Goal: Task Accomplishment & Management: Use online tool/utility

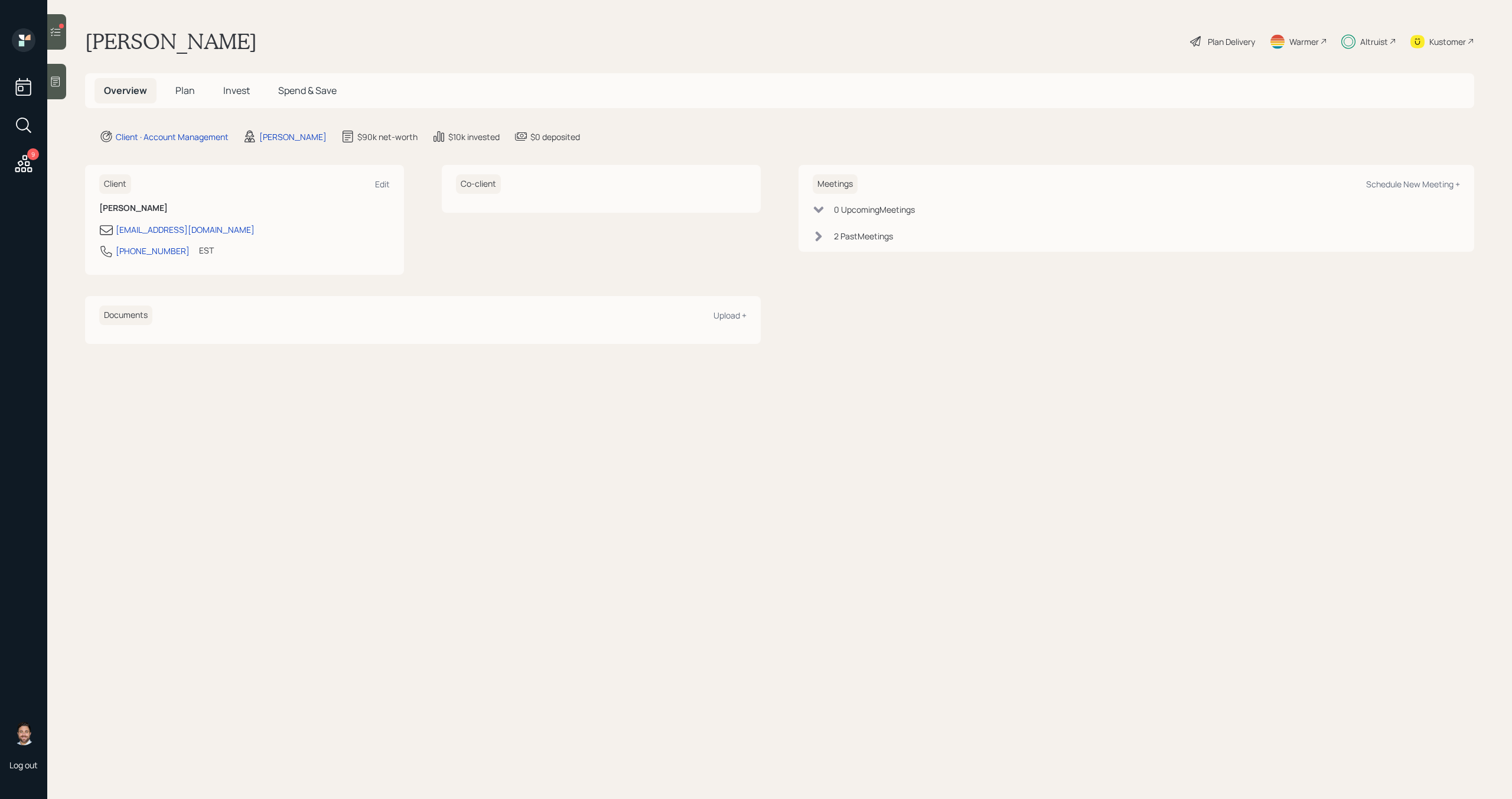
click at [32, 162] on icon at bounding box center [23, 164] width 21 height 21
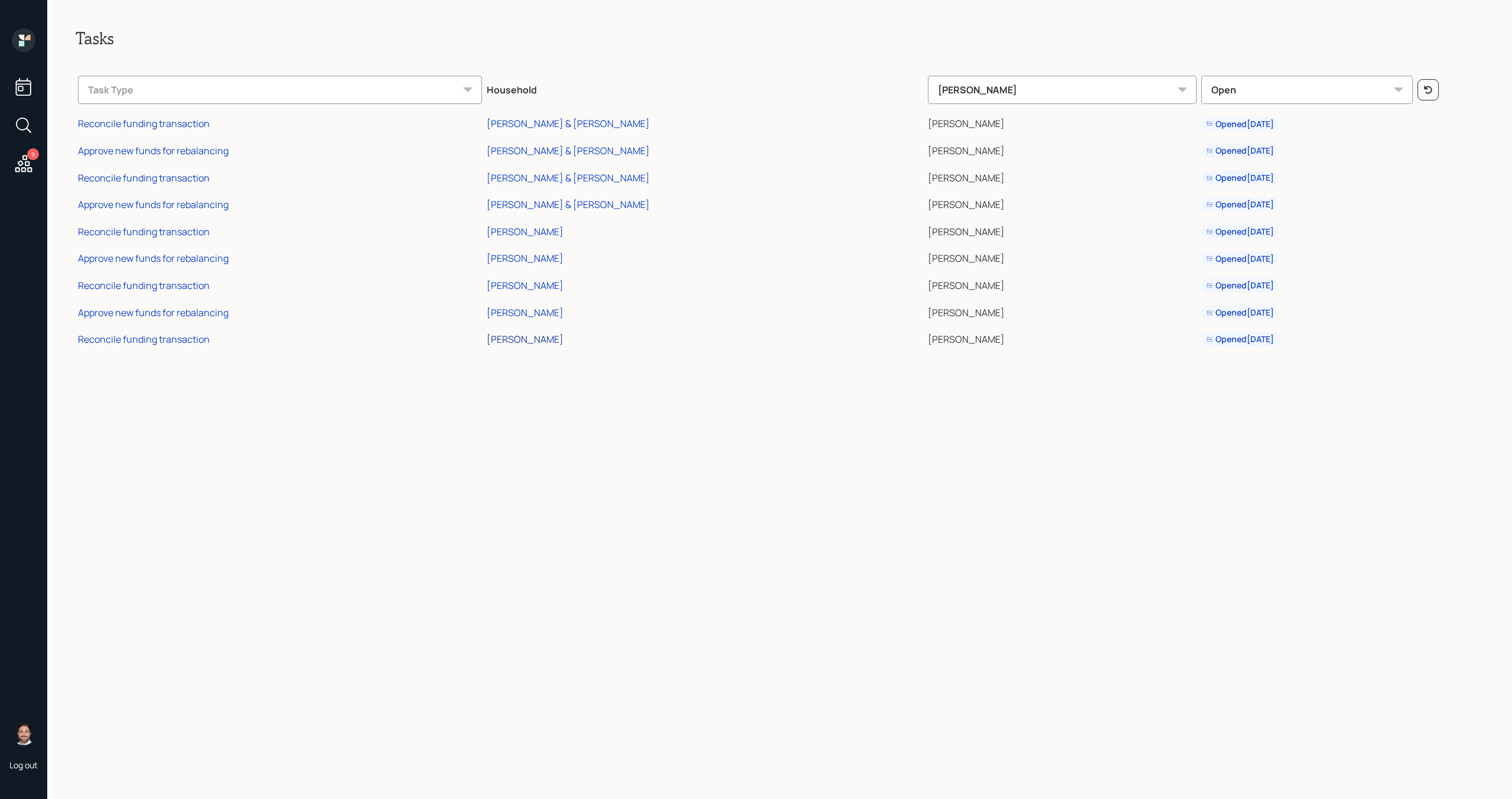
click at [563, 341] on div "[PERSON_NAME]" at bounding box center [526, 338] width 77 height 13
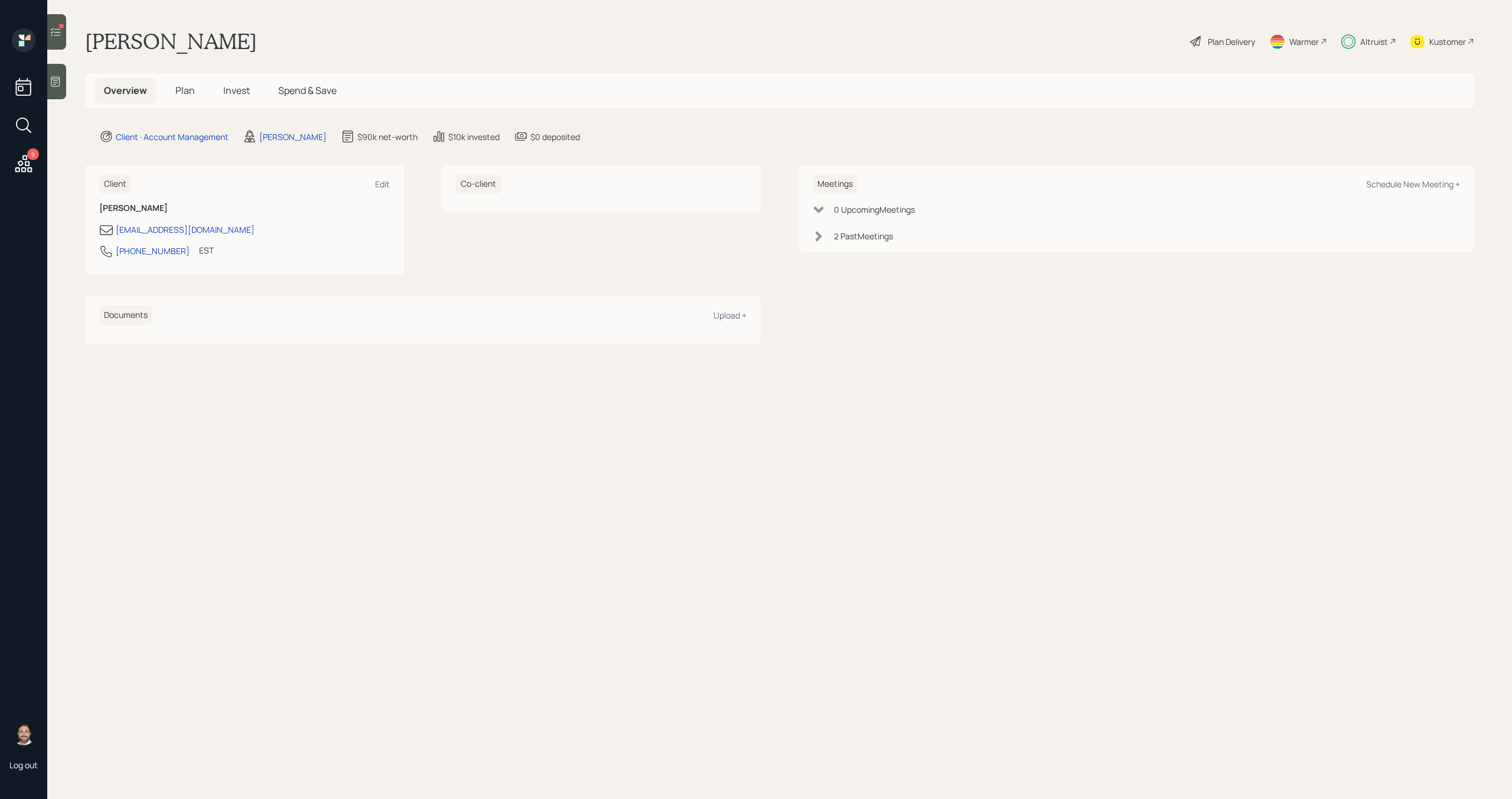
click at [60, 36] on icon at bounding box center [56, 32] width 12 height 12
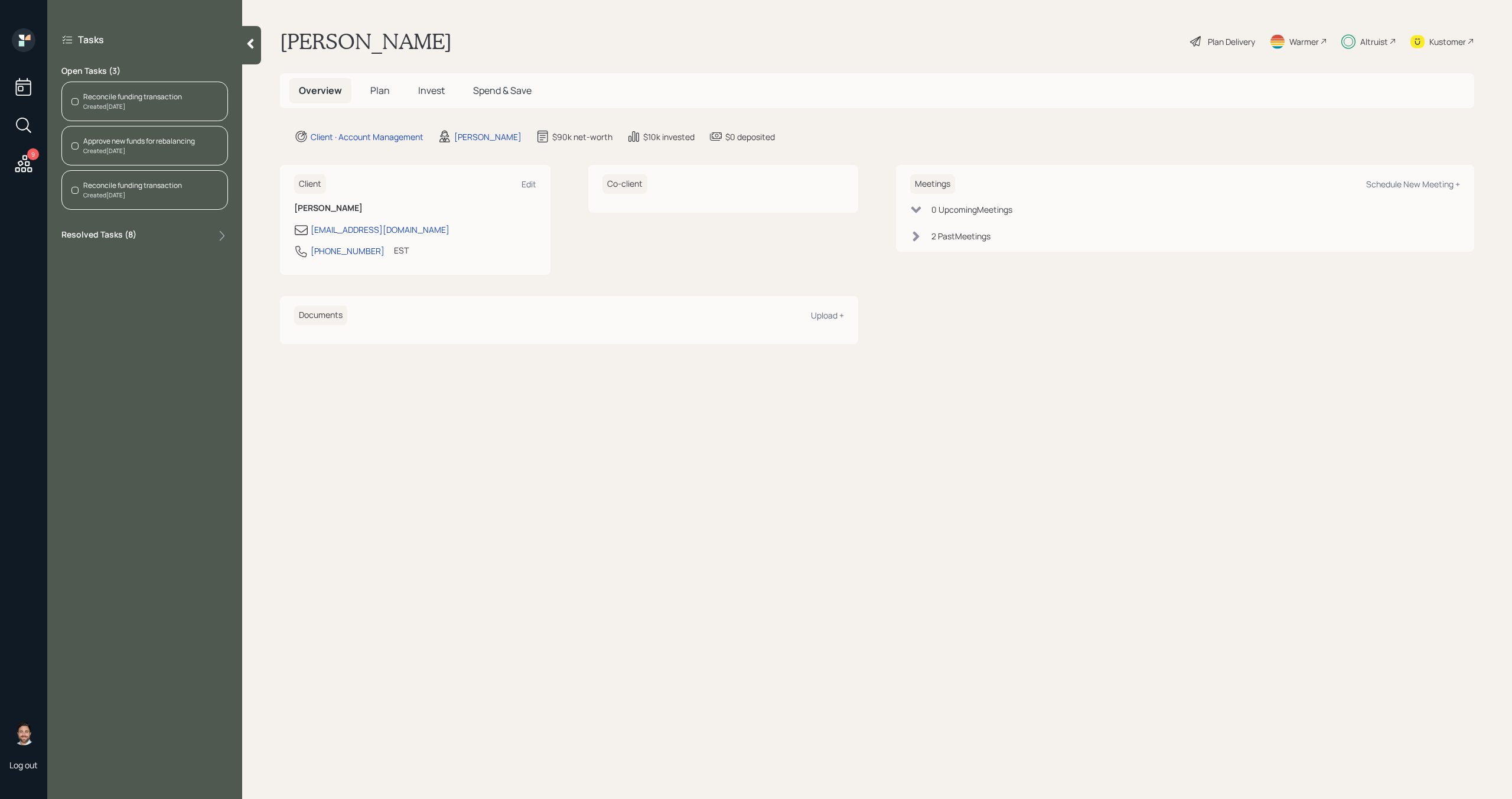
click at [137, 98] on div "Reconcile funding transaction" at bounding box center [132, 97] width 99 height 11
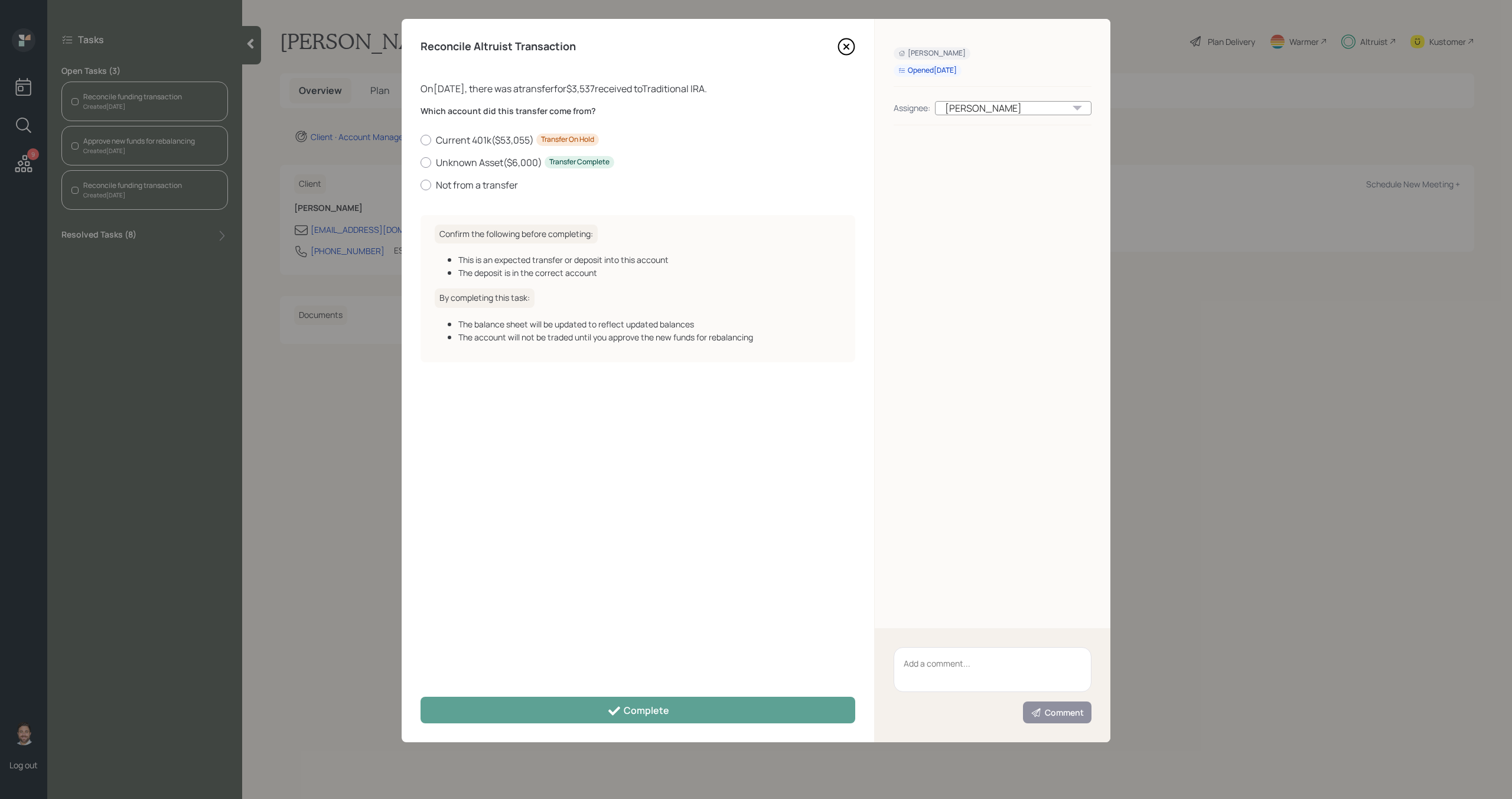
click at [844, 45] on icon at bounding box center [847, 47] width 5 height 5
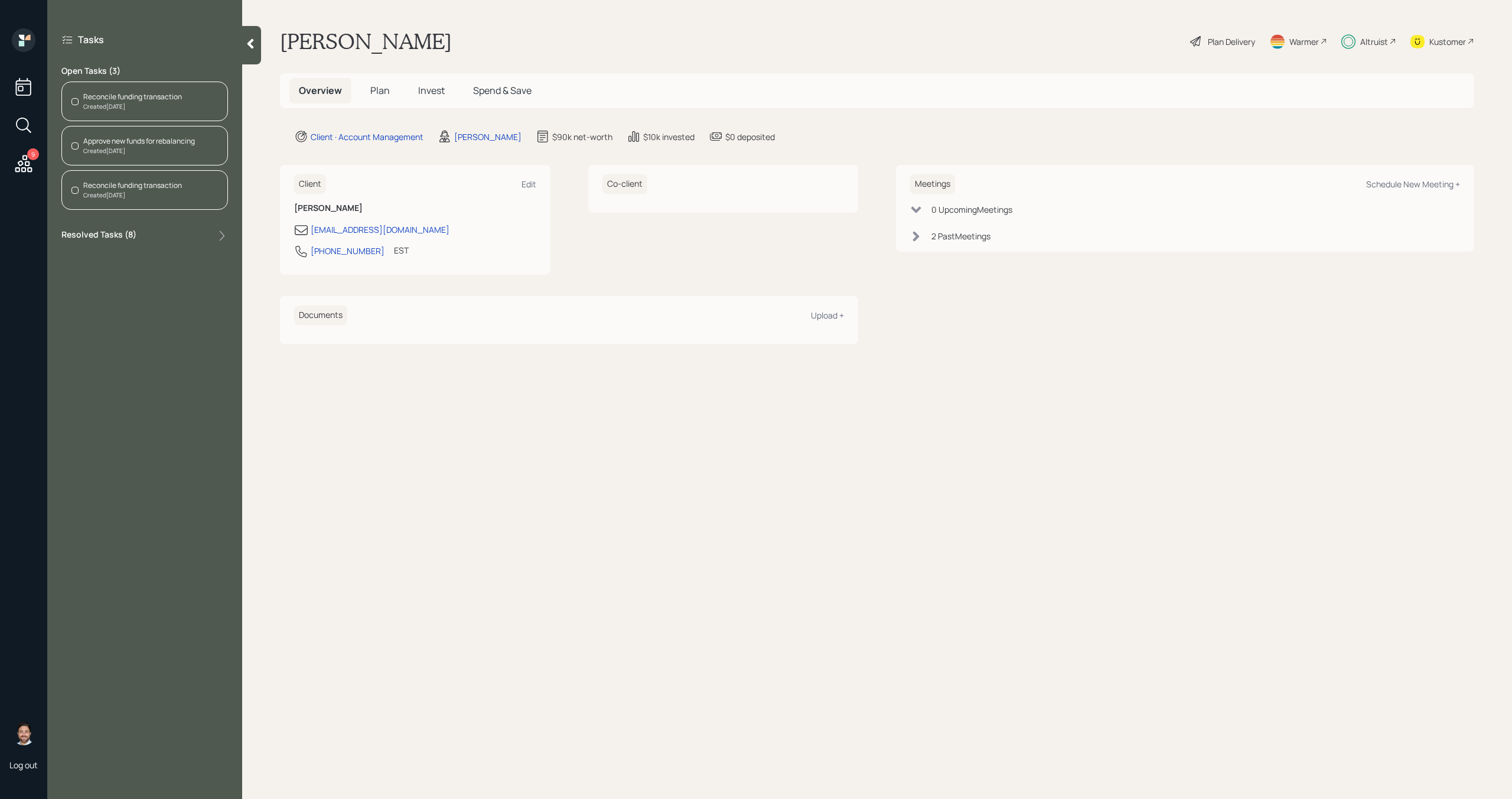
click at [1365, 53] on div "Altruist" at bounding box center [1369, 42] width 55 height 26
click at [1387, 43] on div "Altruist" at bounding box center [1374, 42] width 28 height 12
click at [242, 42] on div "Tasks Open Tasks ( 3 ) Reconcile funding transaction Created Today Approve new …" at bounding box center [145, 138] width 195 height 219
click at [379, 91] on span "Plan" at bounding box center [380, 90] width 20 height 13
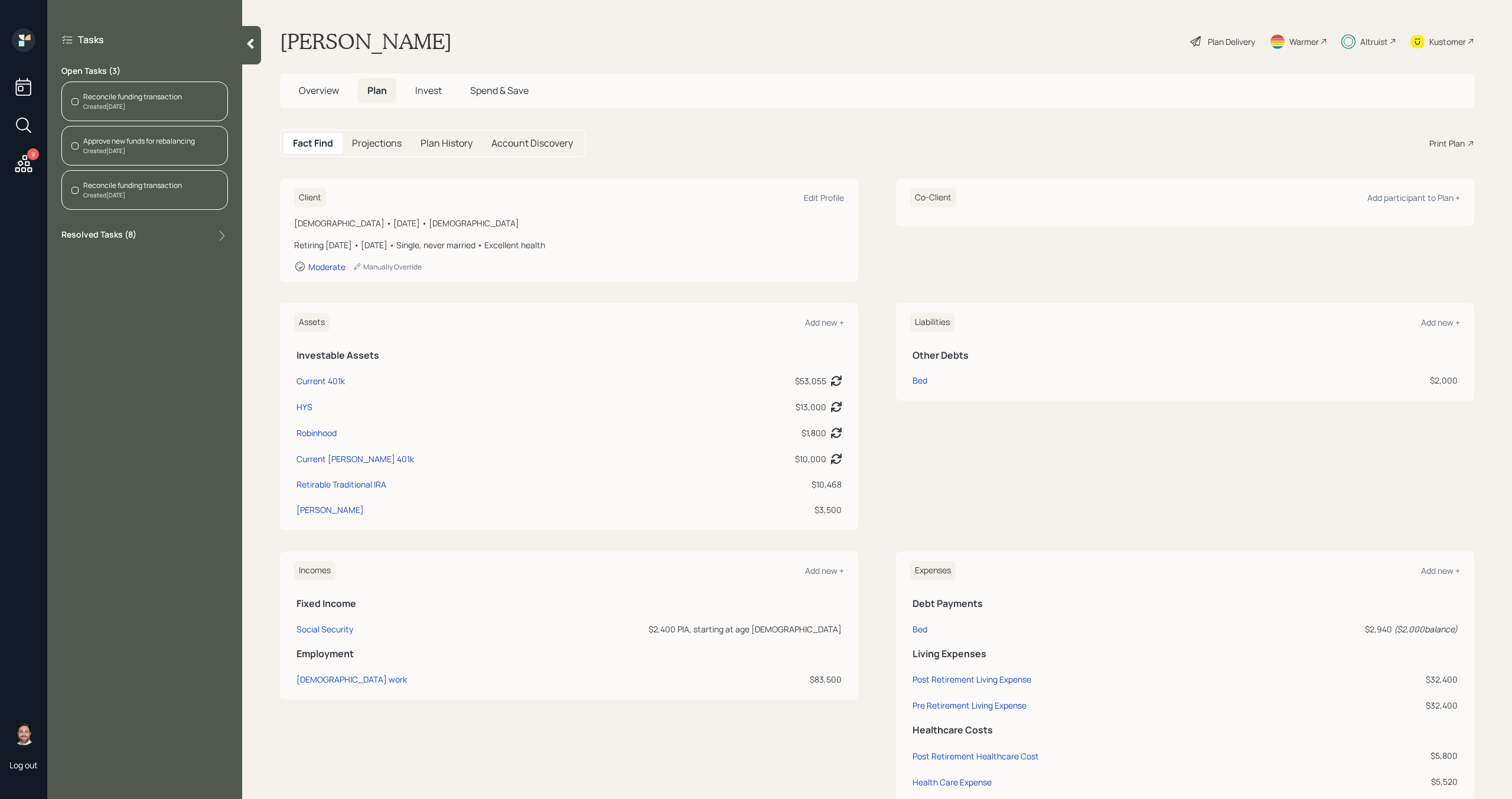
click at [422, 89] on span "Invest" at bounding box center [428, 90] width 26 height 13
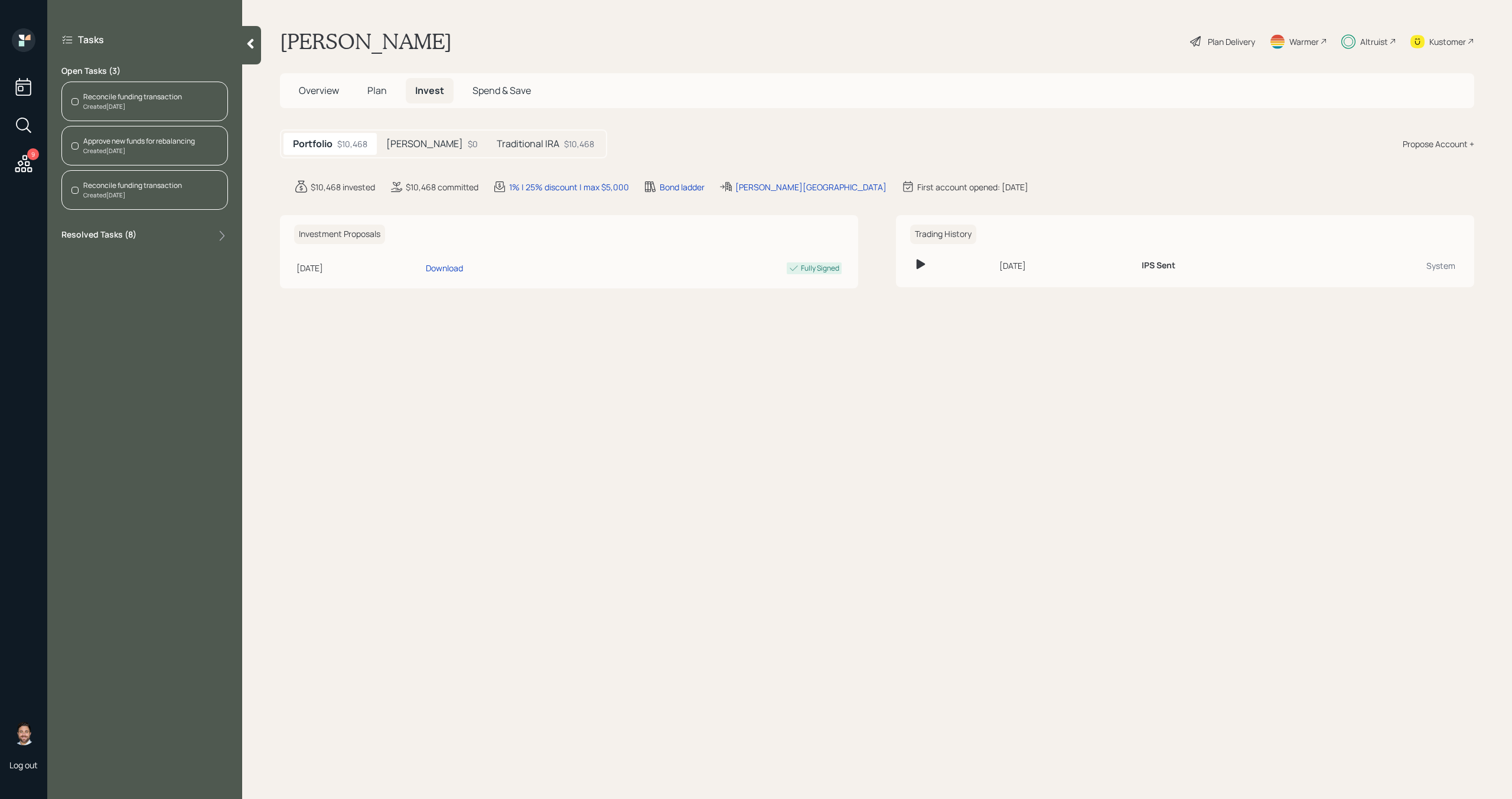
click at [497, 148] on h5 "Traditional IRA" at bounding box center [528, 143] width 63 height 11
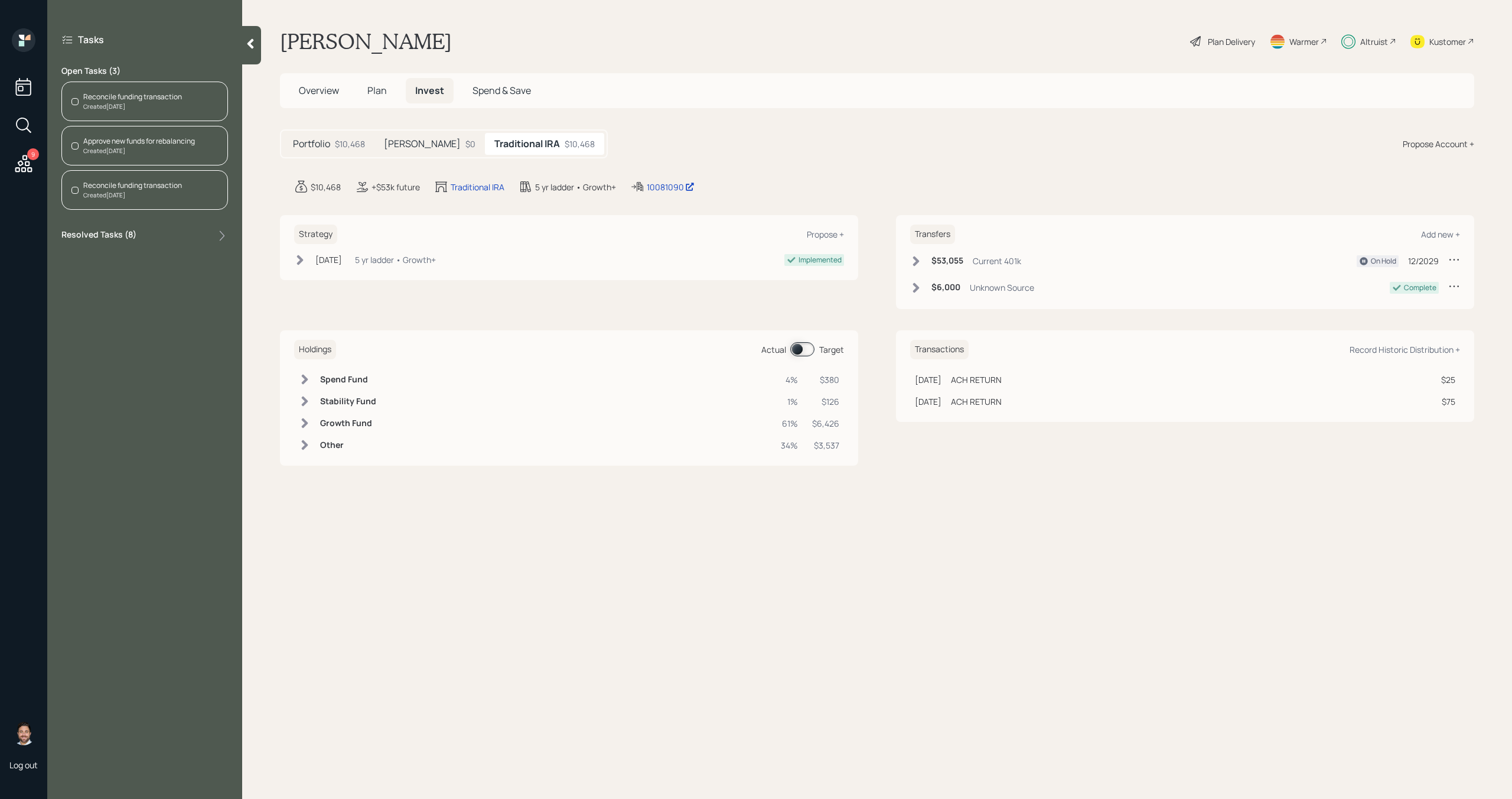
click at [382, 94] on span "Plan" at bounding box center [378, 90] width 20 height 13
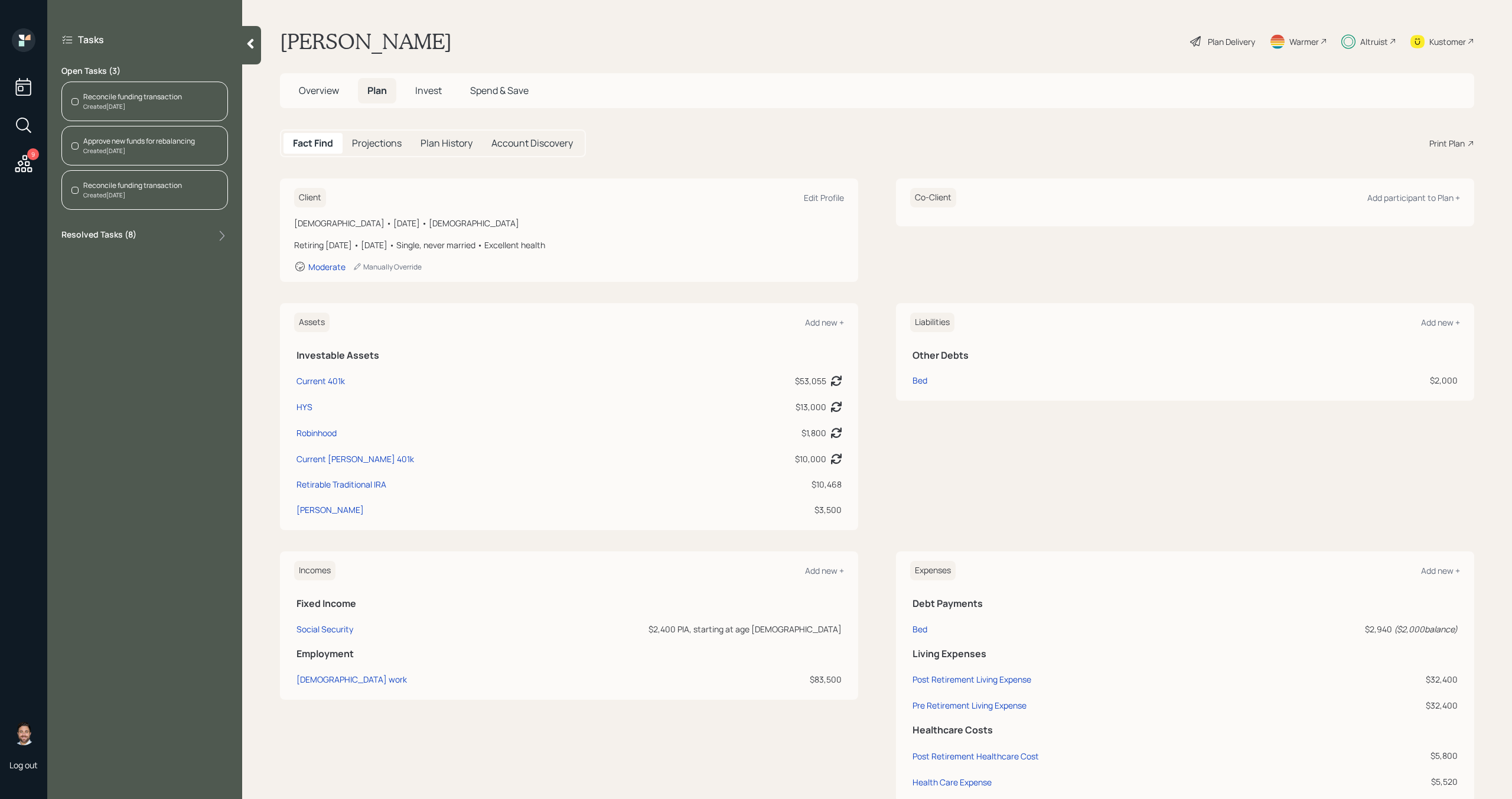
click at [432, 85] on span "Invest" at bounding box center [428, 90] width 26 height 13
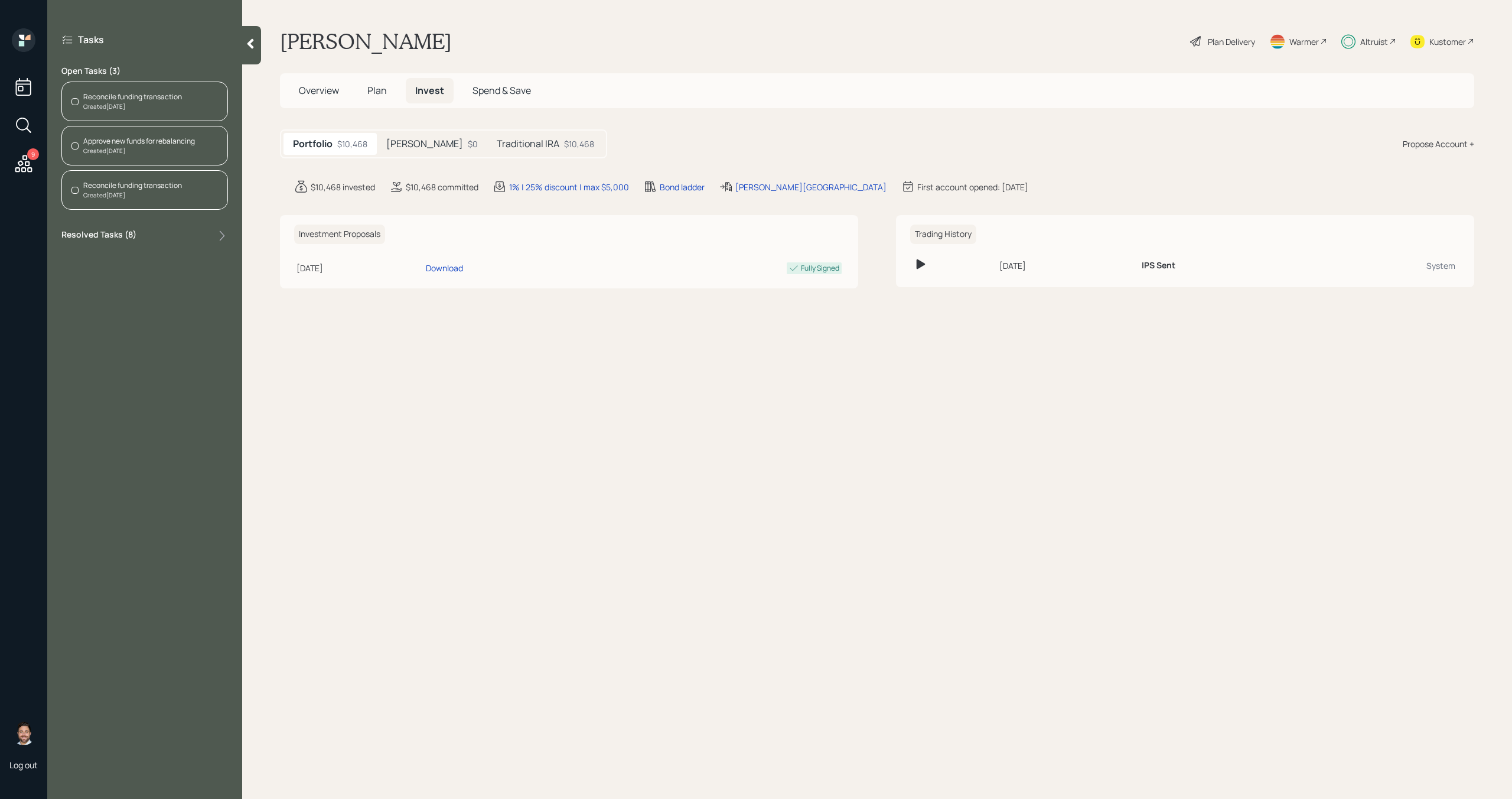
click at [497, 141] on h5 "Traditional IRA" at bounding box center [528, 143] width 63 height 11
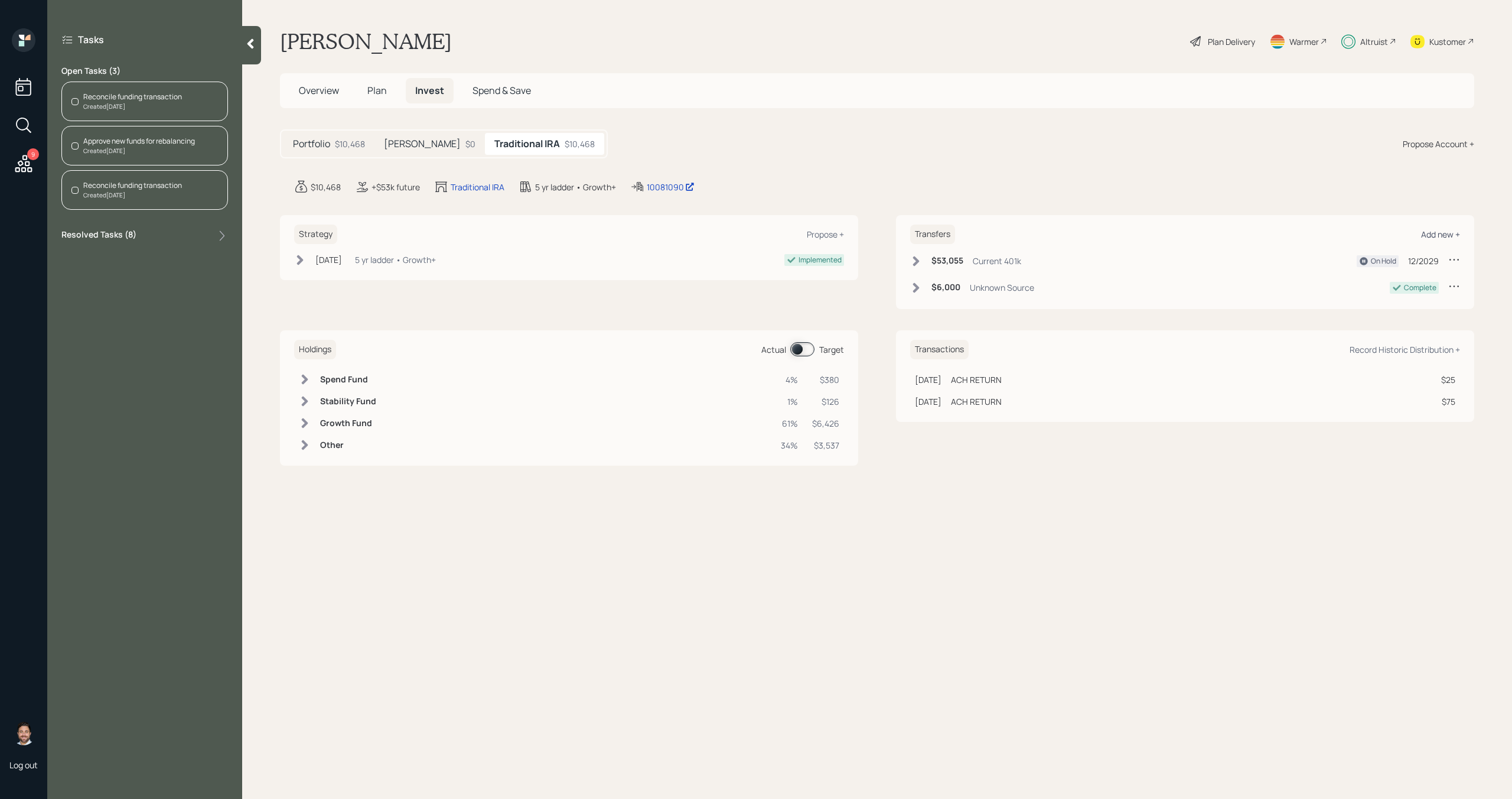
click at [1451, 236] on div "Add new +" at bounding box center [1441, 234] width 39 height 11
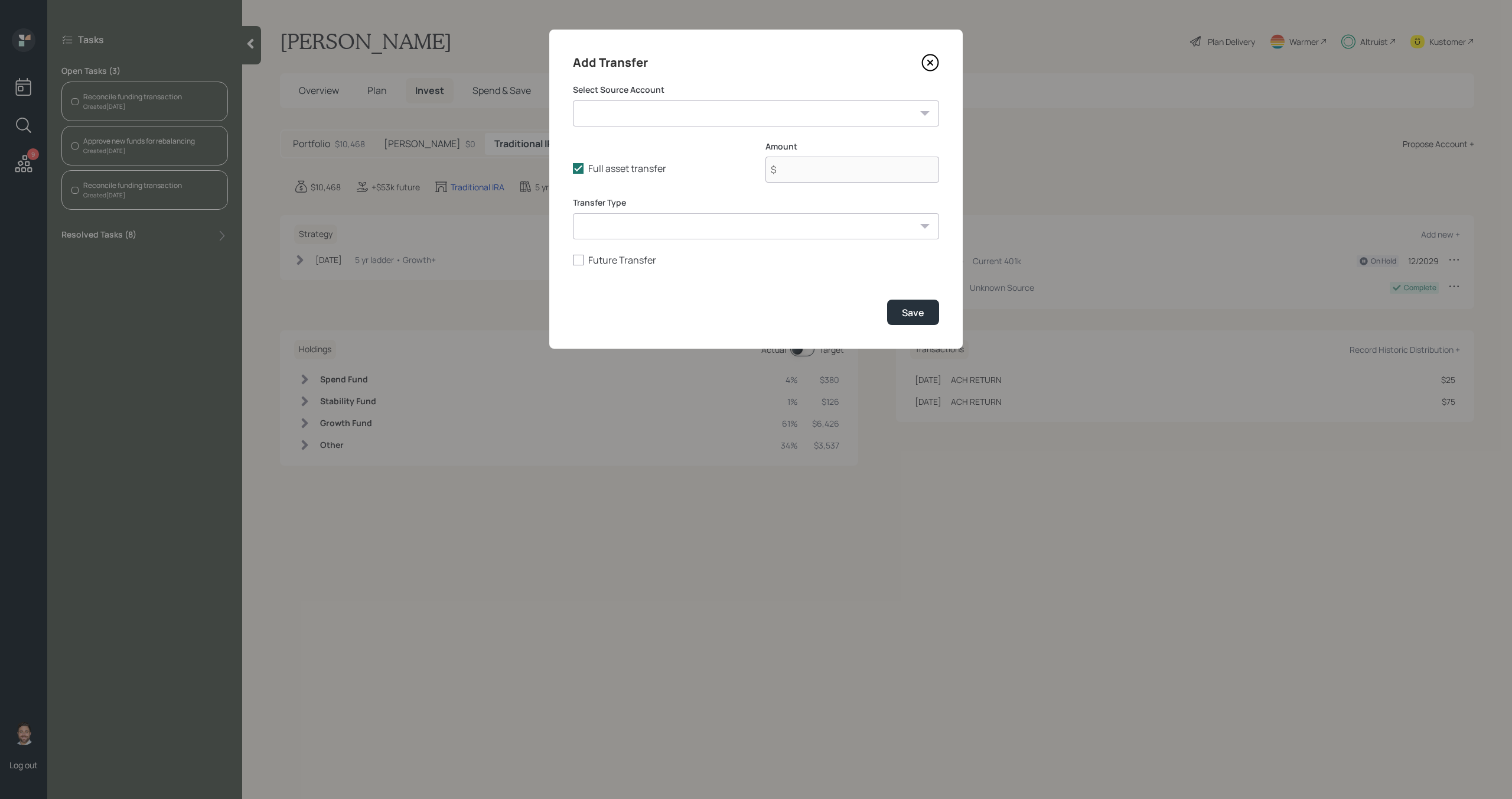
click at [829, 108] on select "Current 401k ($53,055 | 401(k)) HYS ($13,000 | Taxable Investment) Robinhood ($…" at bounding box center [756, 113] width 366 height 26
select select "d6916fe1-f2ab-4541-9359-253b601212d5"
click at [573, 100] on select "Current 401k ($53,055 | 401(k)) HYS ($13,000 | Taxable Investment) Robinhood ($…" at bounding box center [756, 113] width 366 height 26
type input "$ 3,500"
click at [910, 310] on div "Save" at bounding box center [913, 312] width 23 height 13
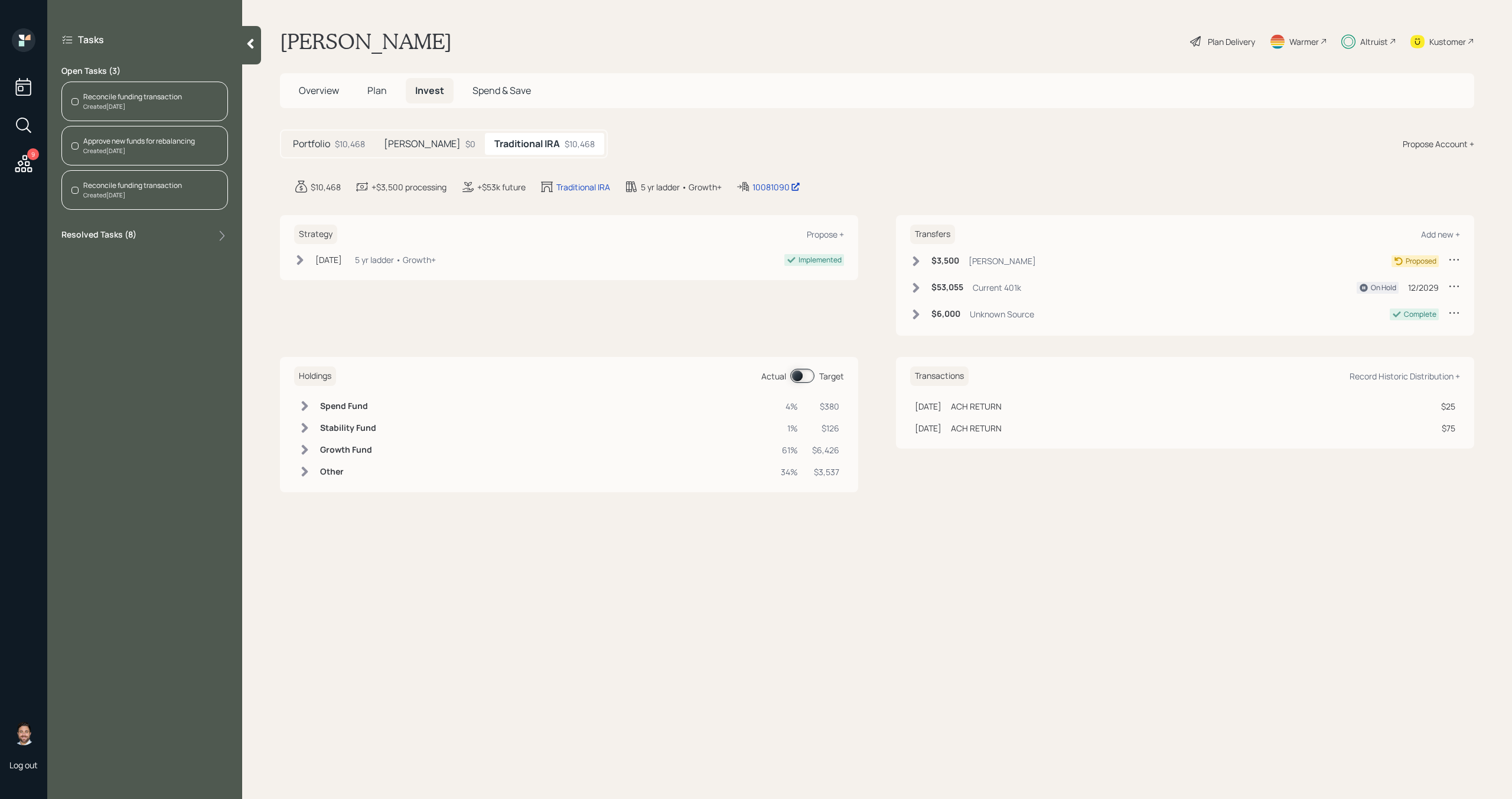
click at [924, 262] on div "$3,500 Ameriprise IRA" at bounding box center [973, 261] width 126 height 15
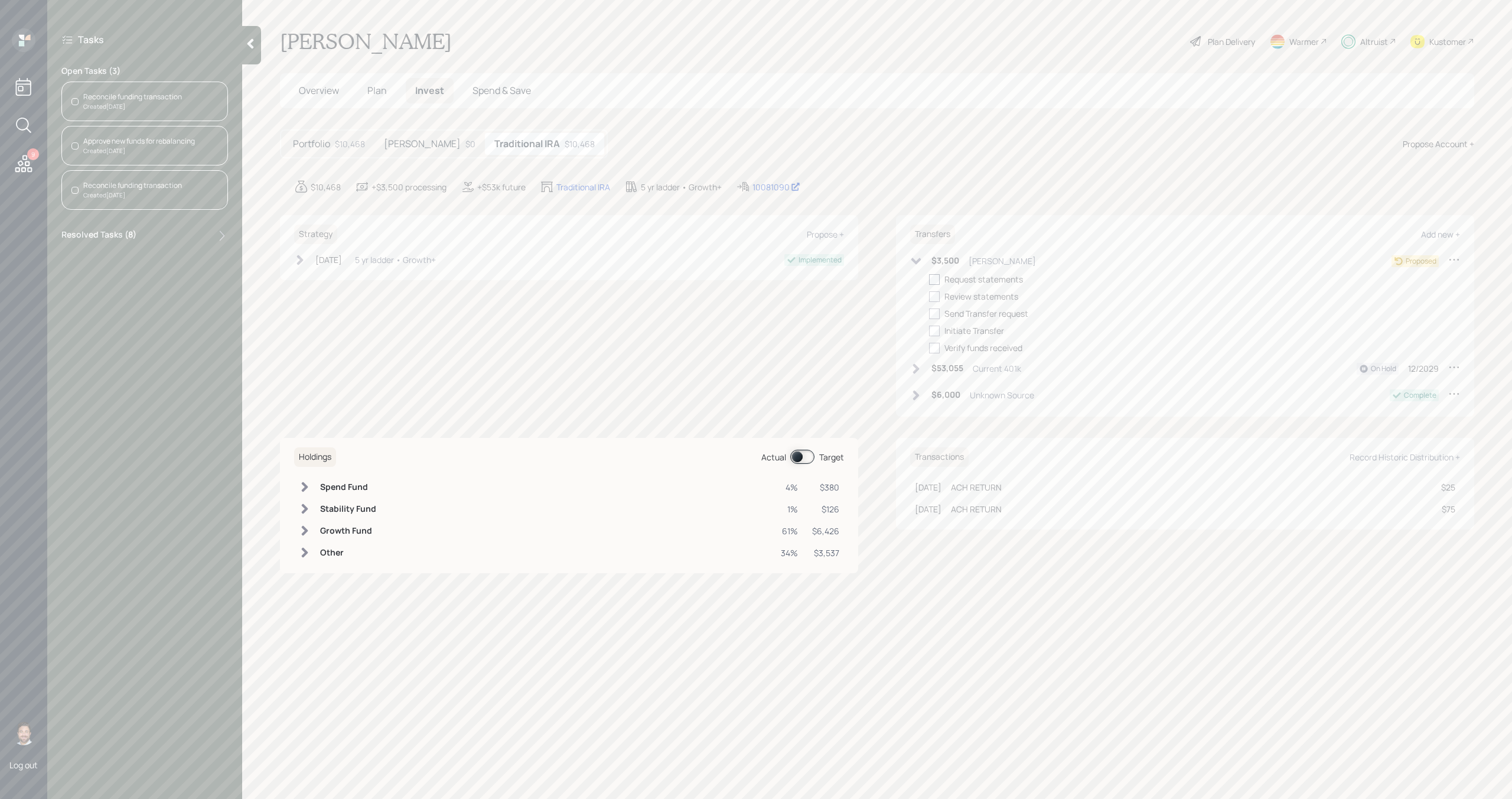
click at [937, 281] on div at bounding box center [934, 279] width 11 height 11
click at [929, 279] on input "checkbox" at bounding box center [929, 279] width 1 height 1
checkbox input "true"
click at [937, 297] on div at bounding box center [934, 297] width 11 height 11
click at [929, 297] on input "checkbox" at bounding box center [929, 296] width 1 height 1
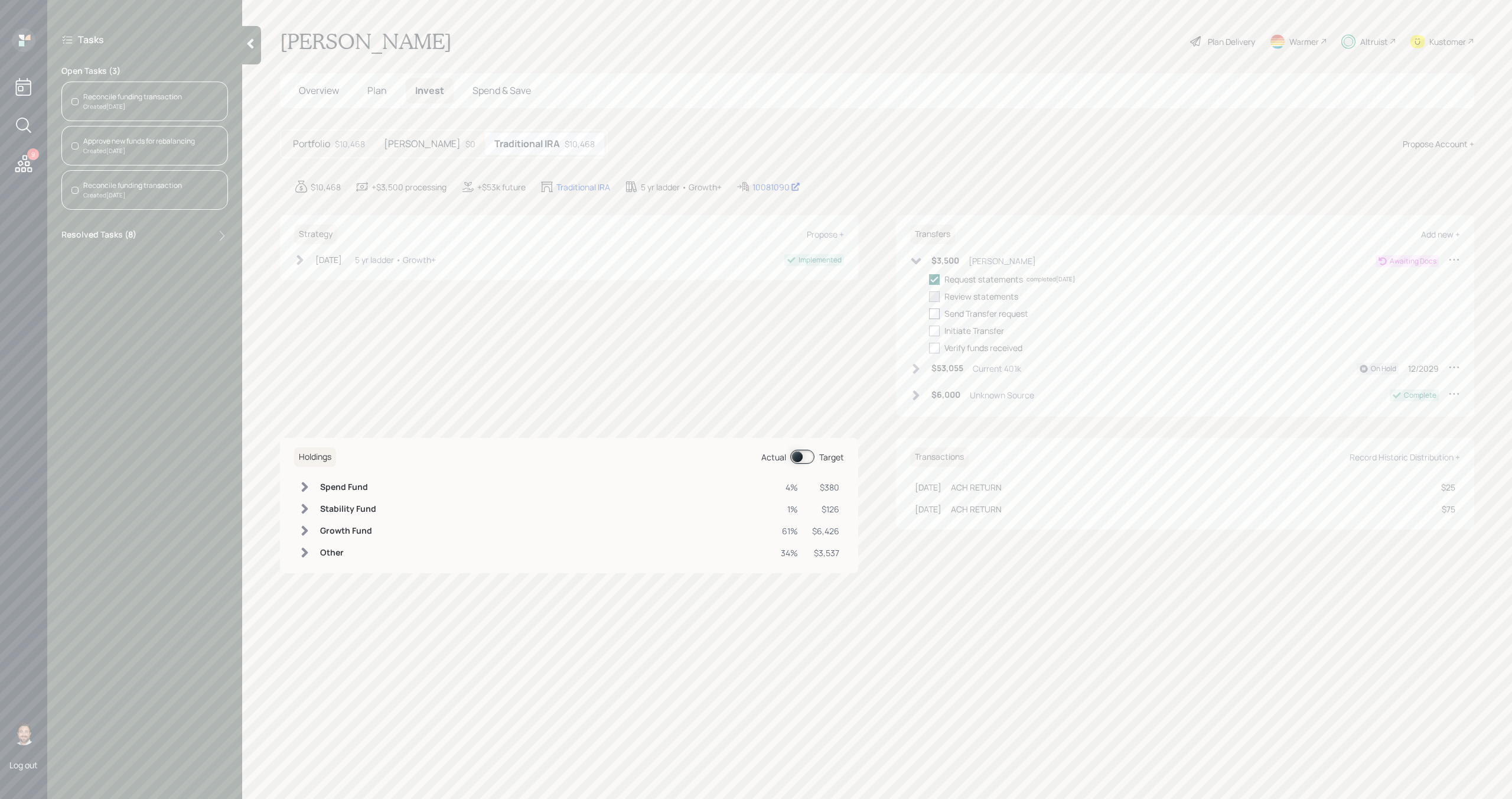
checkbox input "true"
click at [937, 309] on div at bounding box center [934, 313] width 11 height 11
click at [929, 313] on input "checkbox" at bounding box center [929, 313] width 1 height 1
checkbox input "true"
click at [937, 329] on div at bounding box center [934, 331] width 11 height 11
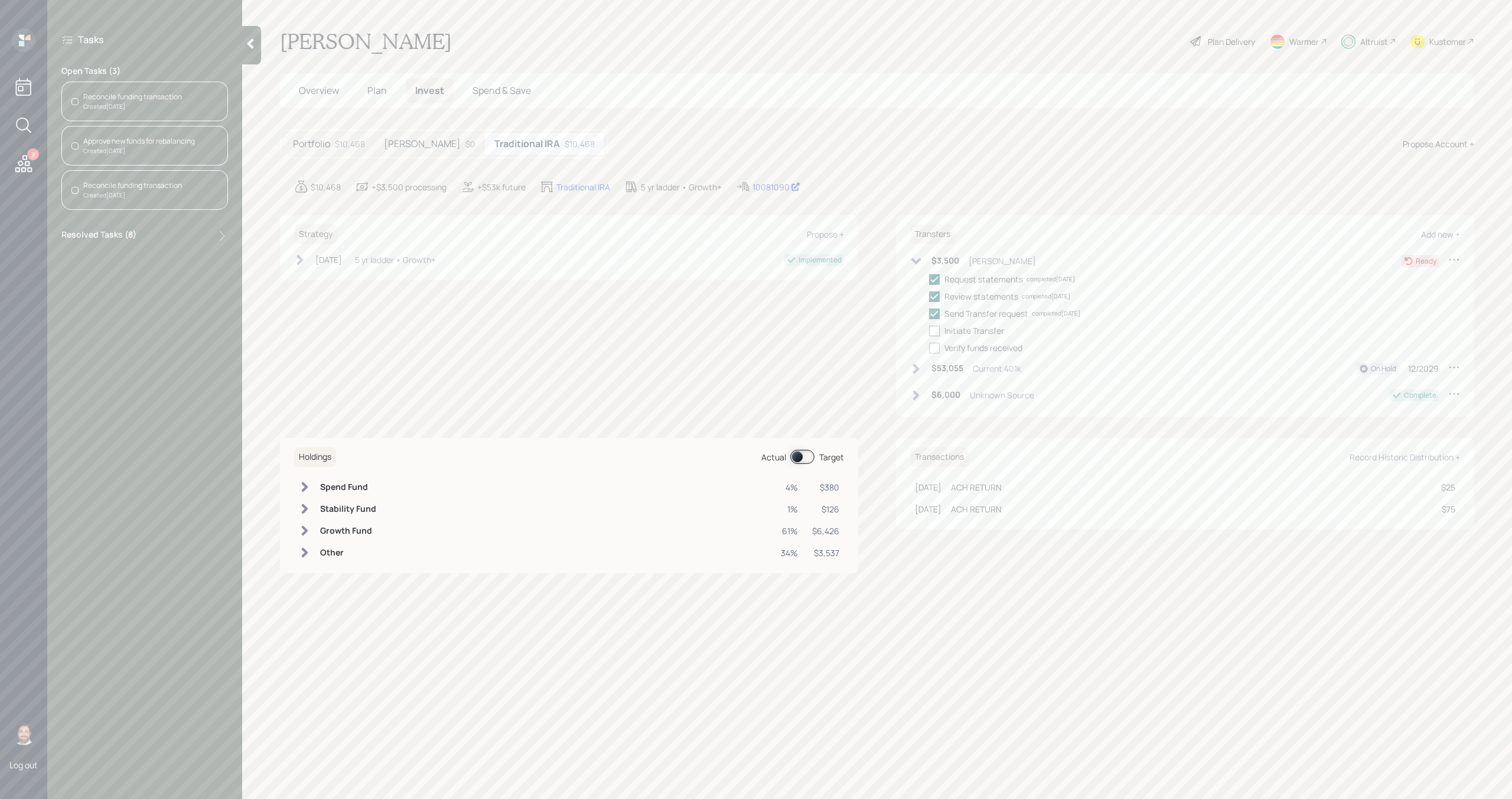
click at [929, 330] on input "checkbox" at bounding box center [929, 330] width 1 height 1
checkbox input "true"
click at [918, 262] on icon at bounding box center [916, 261] width 12 height 12
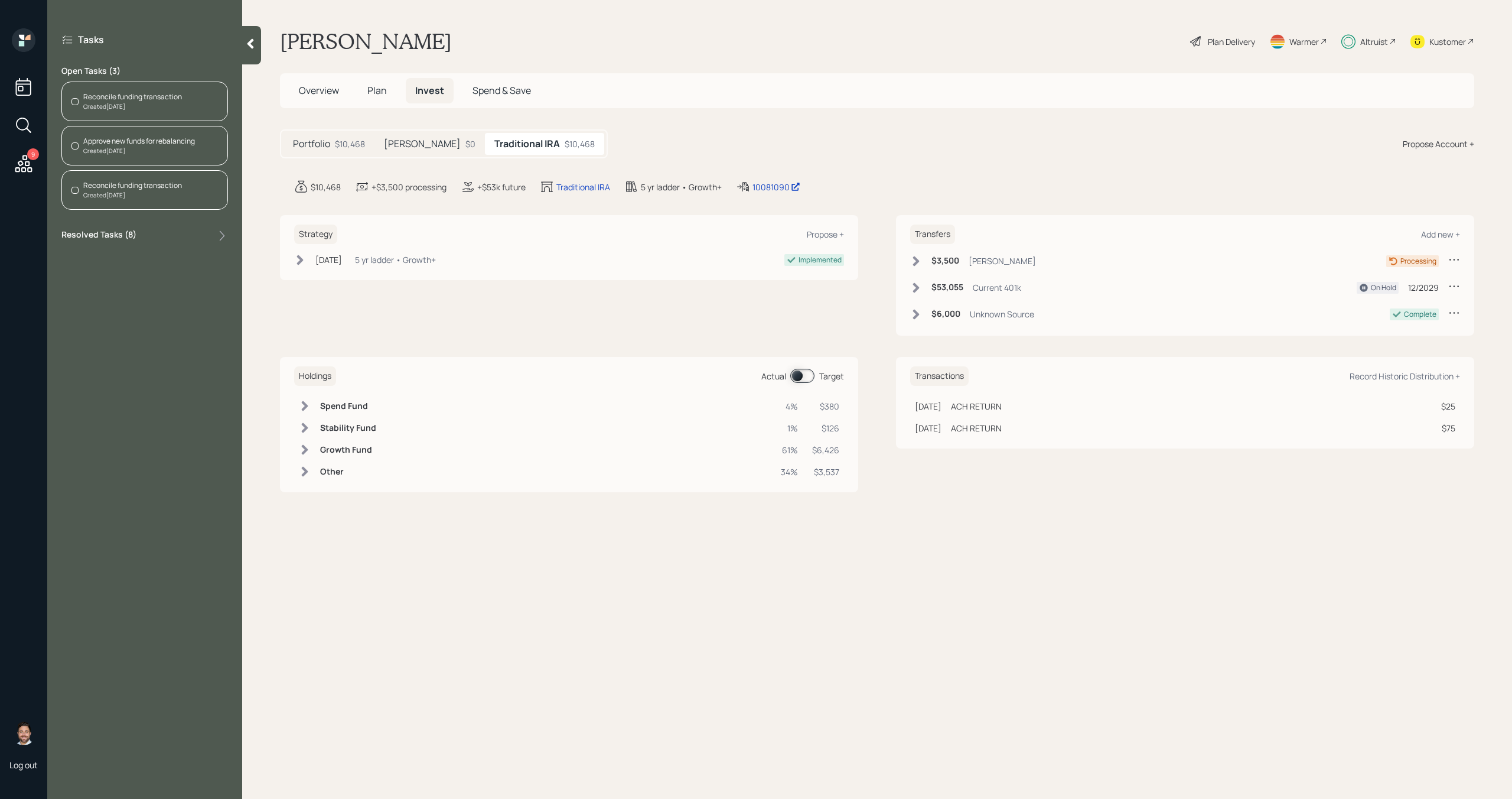
click at [205, 106] on div "Reconcile funding transaction Created Today" at bounding box center [144, 101] width 167 height 39
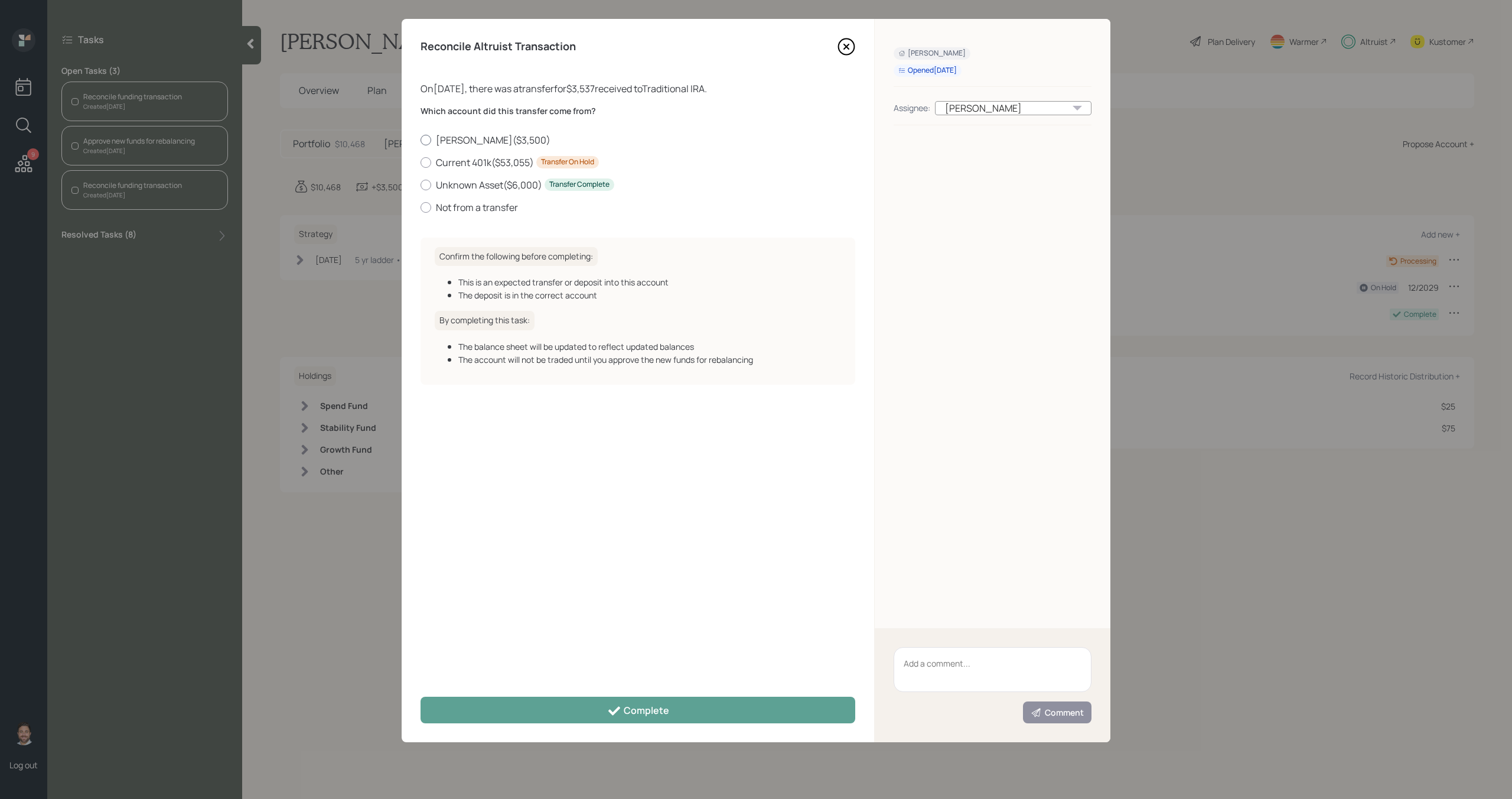
click at [440, 140] on label "Ameriprise IRA ( $3,500 )" at bounding box center [638, 140] width 435 height 13
click at [421, 140] on input "Ameriprise IRA ( $3,500 )" at bounding box center [420, 140] width 1 height 1
radio input "true"
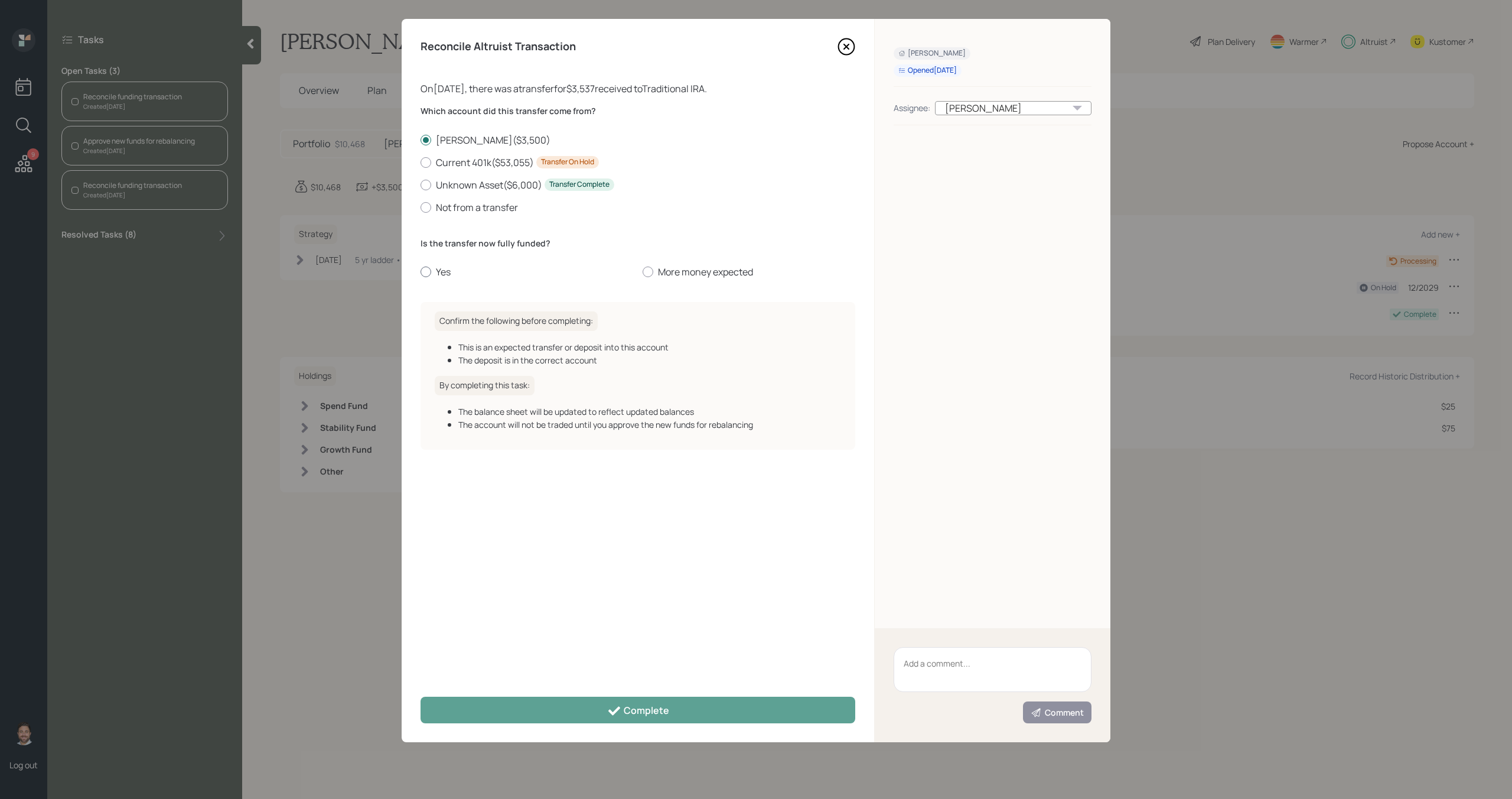
click at [440, 276] on label "Yes" at bounding box center [527, 271] width 213 height 13
click at [421, 273] on input "Yes" at bounding box center [420, 272] width 1 height 1
radio input "true"
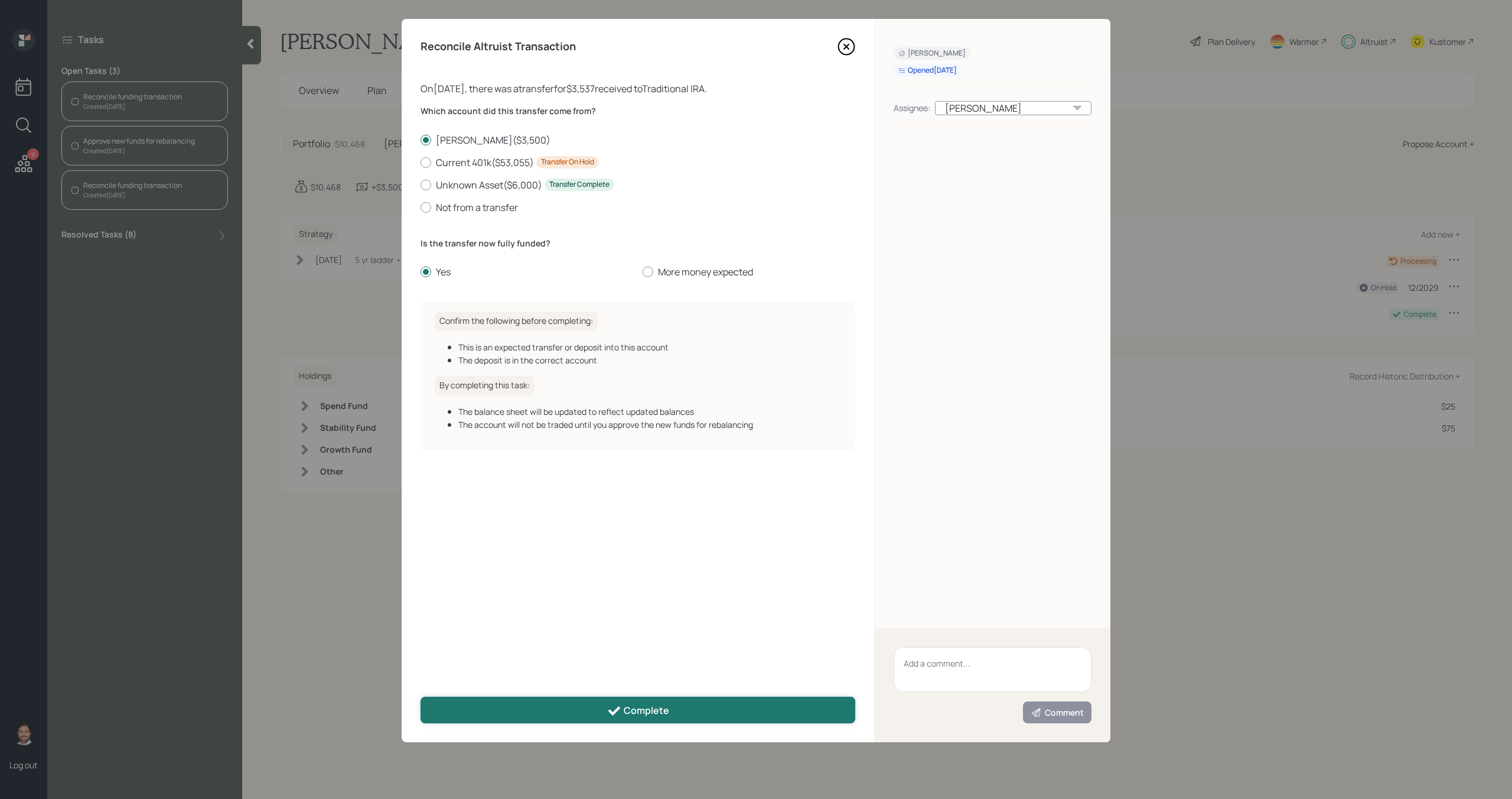
click at [566, 707] on button "Complete" at bounding box center [638, 709] width 435 height 26
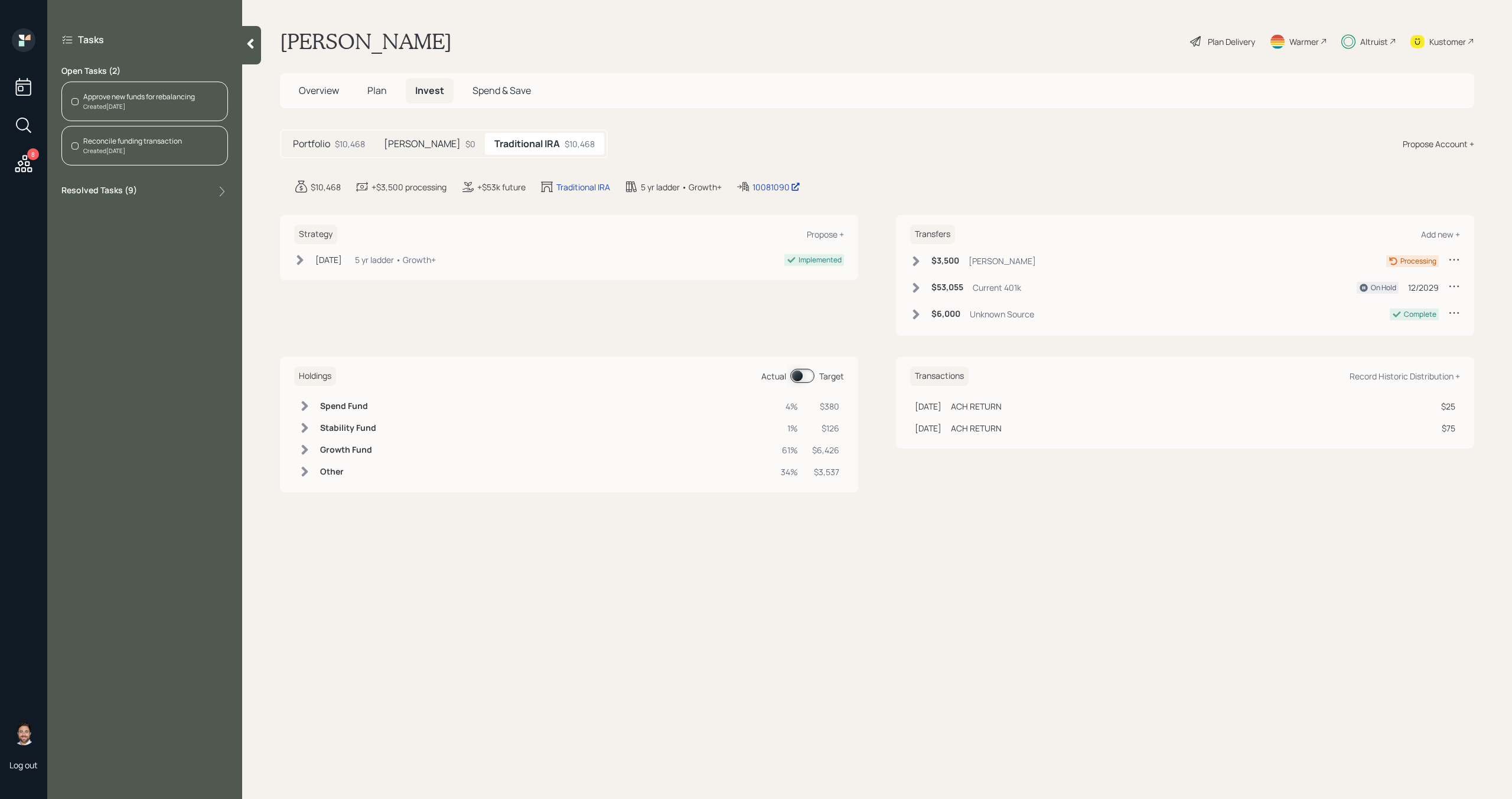
click at [184, 141] on div "Reconcile funding transaction Created Today" at bounding box center [144, 146] width 167 height 39
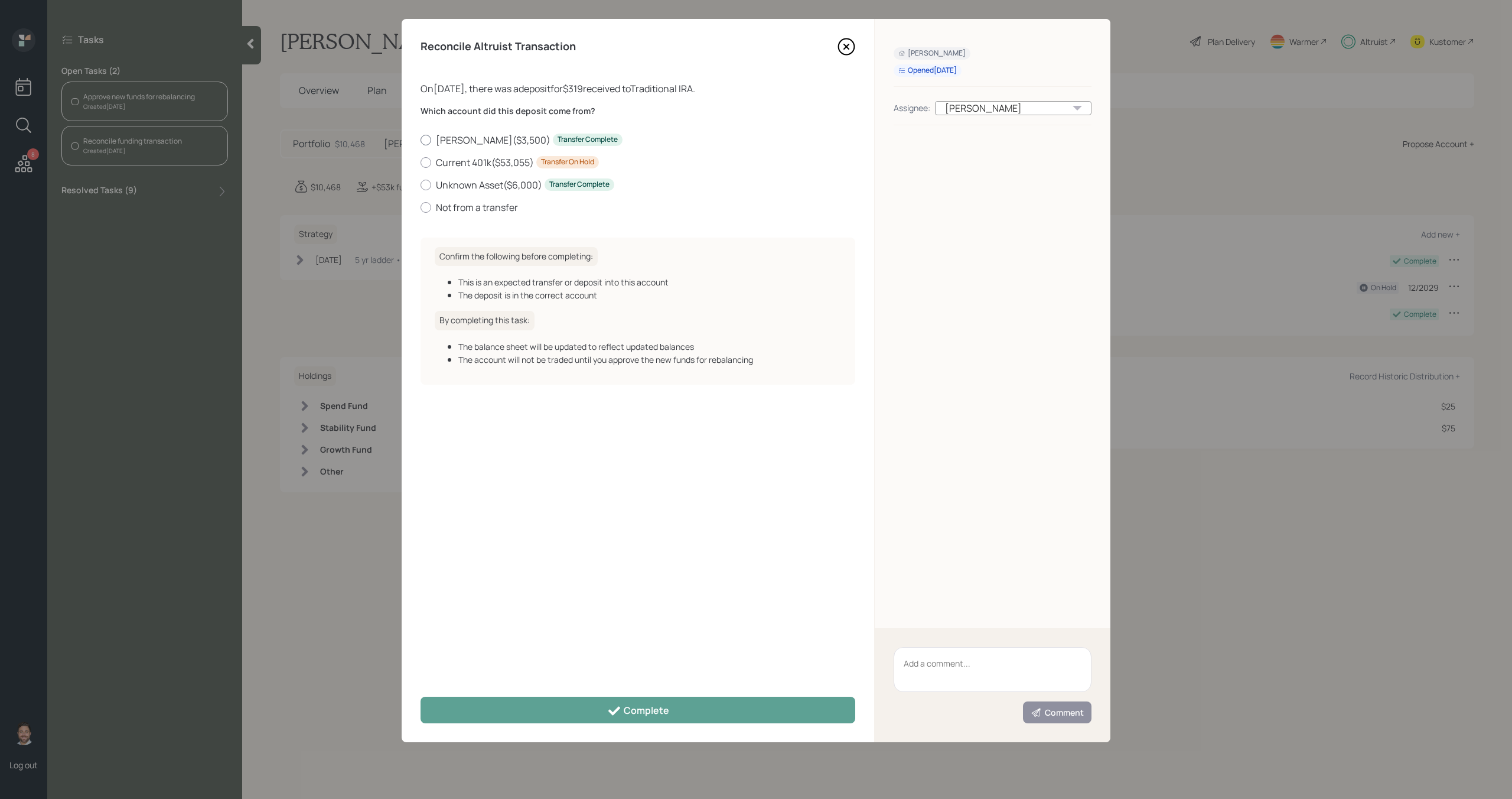
click at [430, 137] on div at bounding box center [426, 140] width 11 height 11
click at [421, 140] on input "Ameriprise IRA ( $3,500 ) Transfer Complete" at bounding box center [420, 140] width 1 height 1
radio input "true"
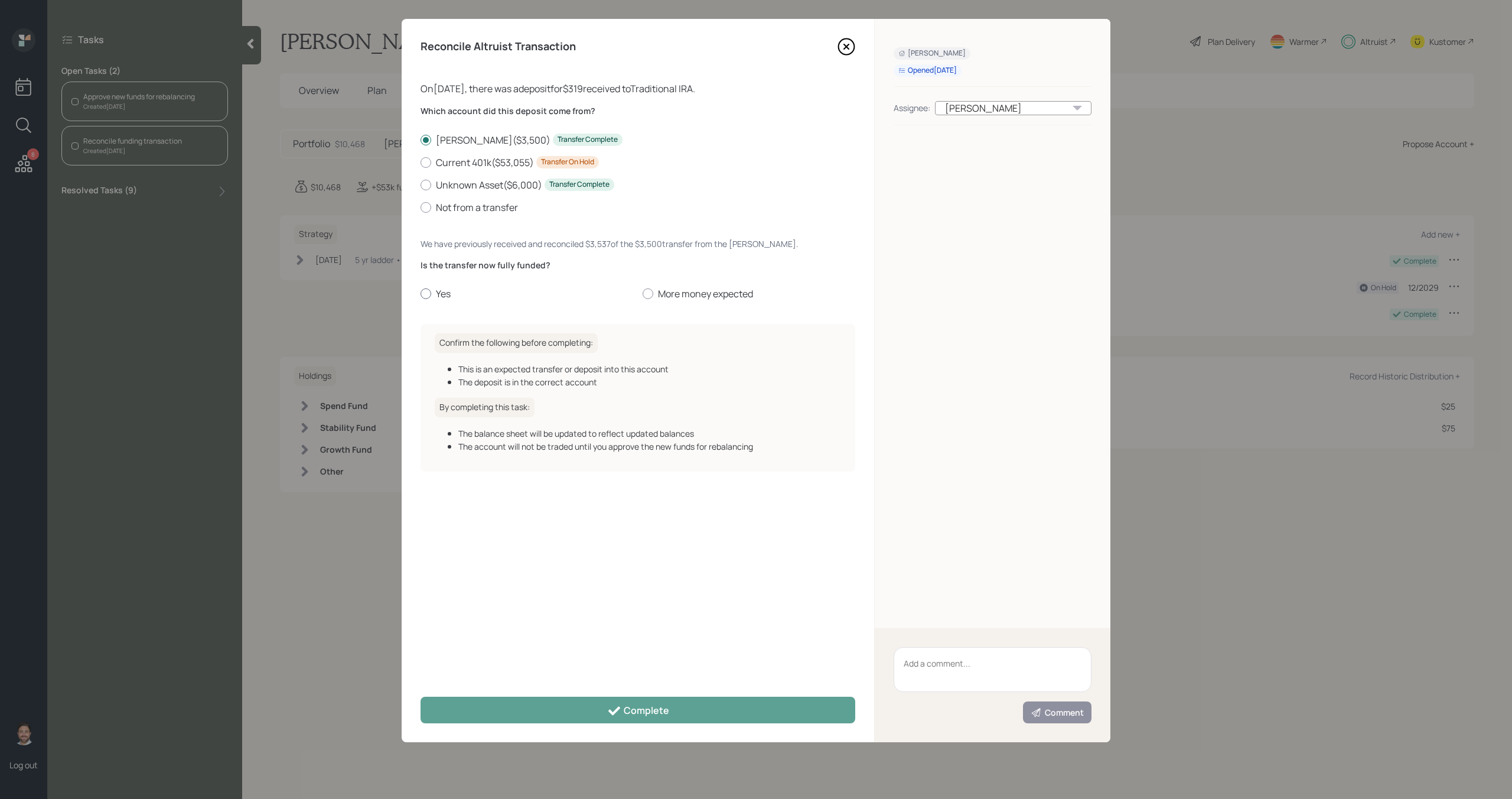
click at [430, 292] on div at bounding box center [426, 294] width 11 height 11
click at [421, 294] on input "Yes" at bounding box center [420, 294] width 1 height 1
radio input "true"
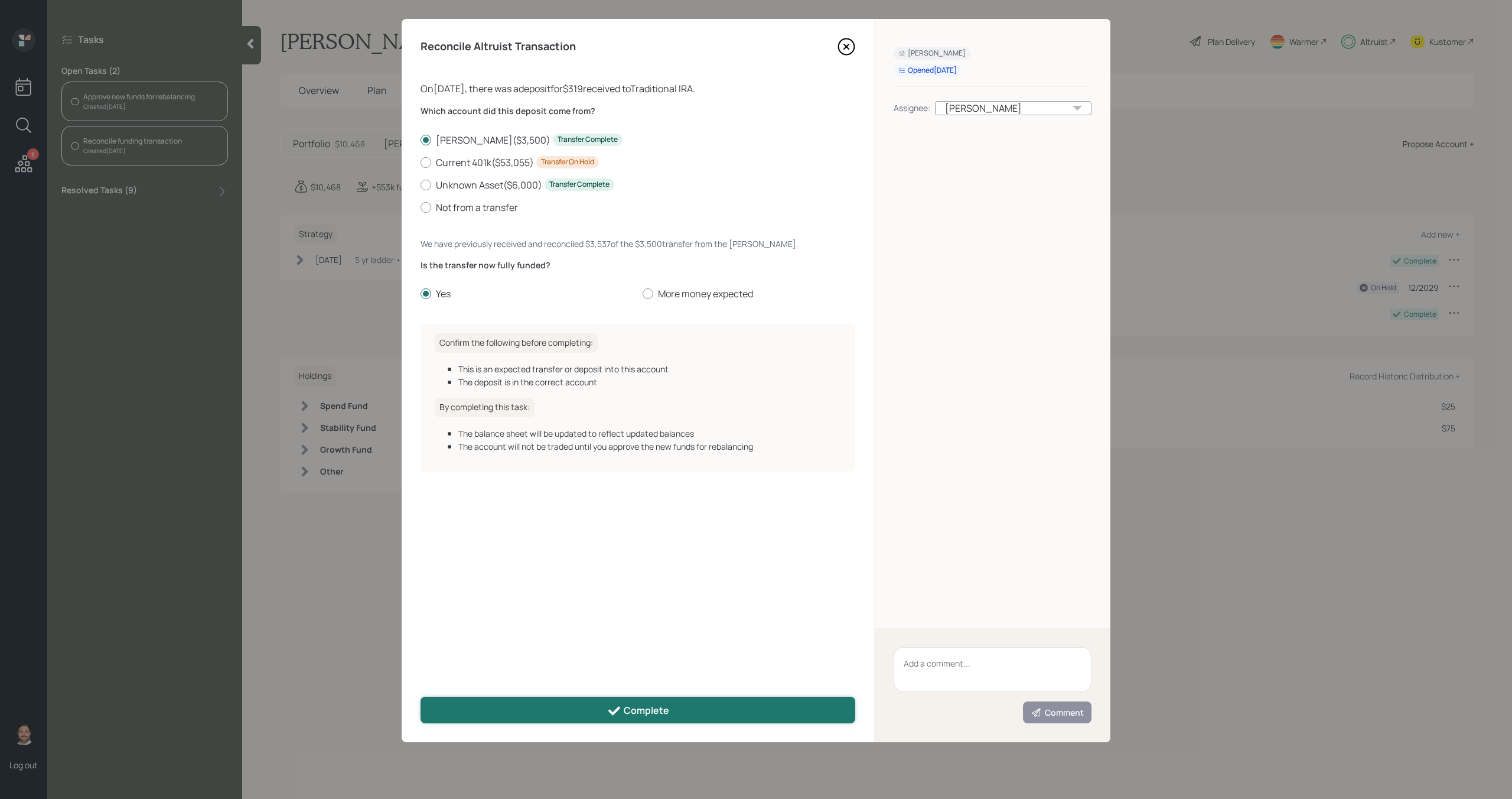
click at [539, 716] on button "Complete" at bounding box center [638, 709] width 435 height 26
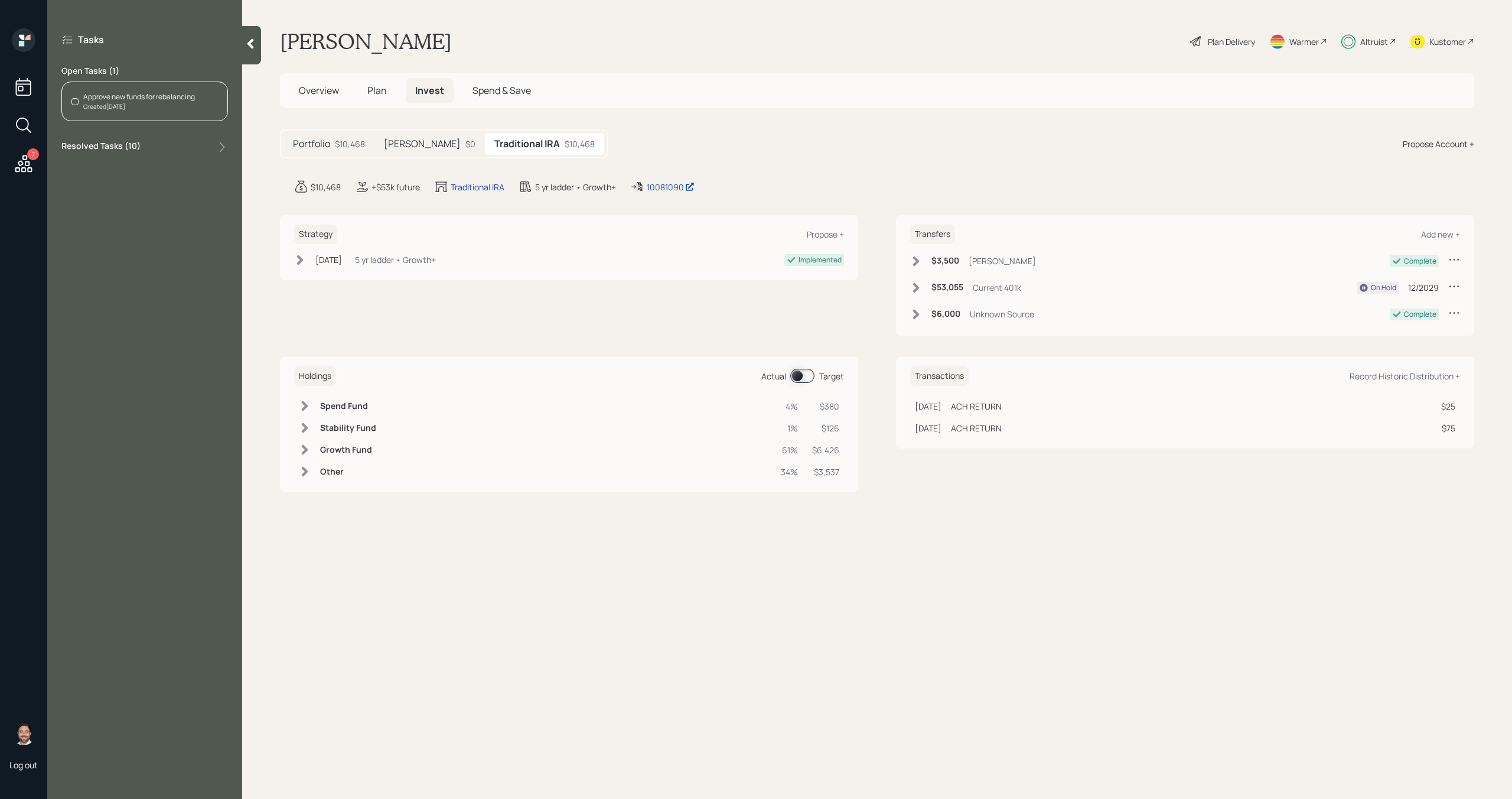
click at [190, 99] on div "Approve new funds for rebalancing" at bounding box center [139, 97] width 112 height 11
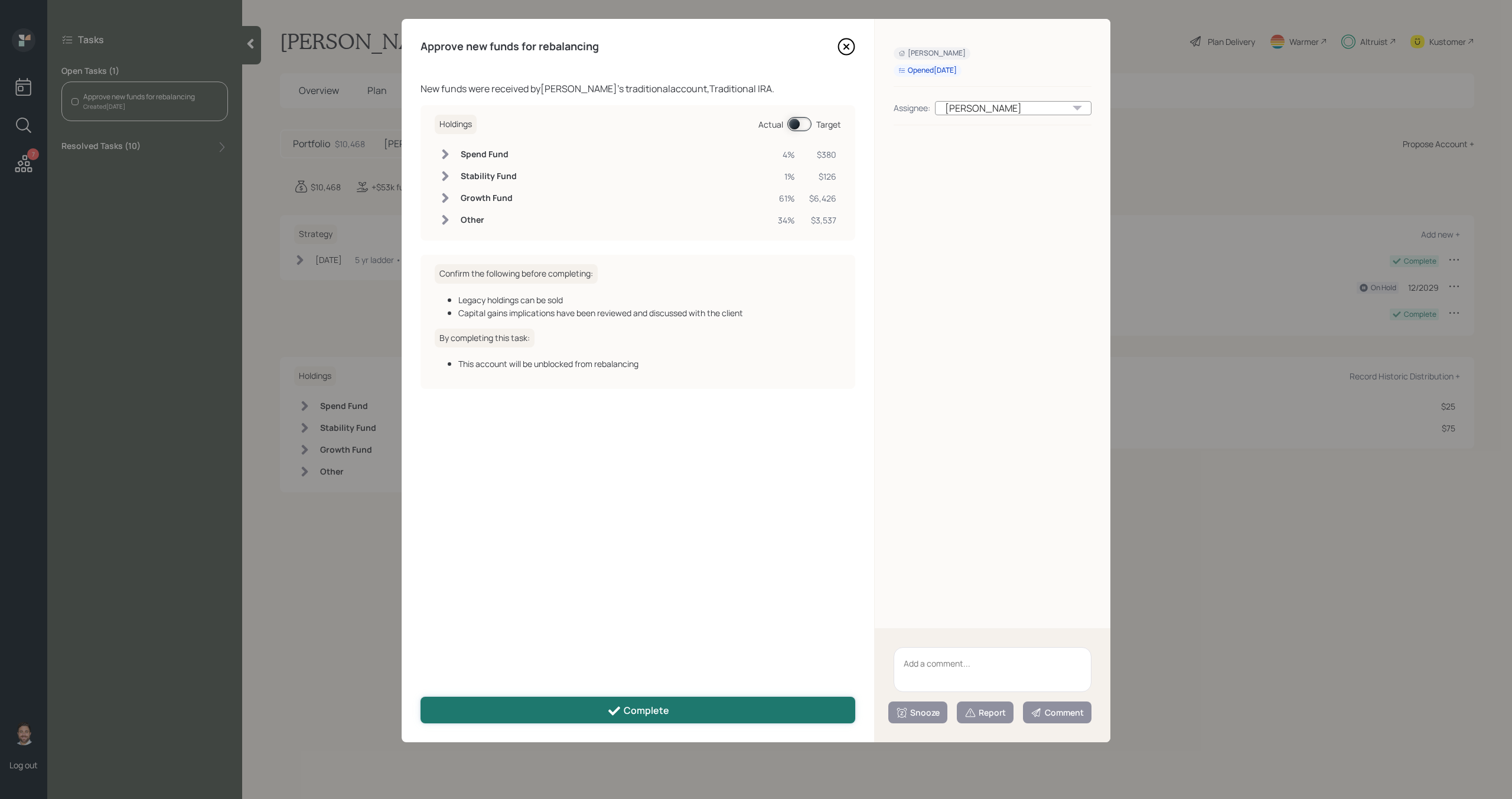
click at [656, 720] on button "Complete" at bounding box center [638, 709] width 435 height 26
